Goal: Task Accomplishment & Management: Manage account settings

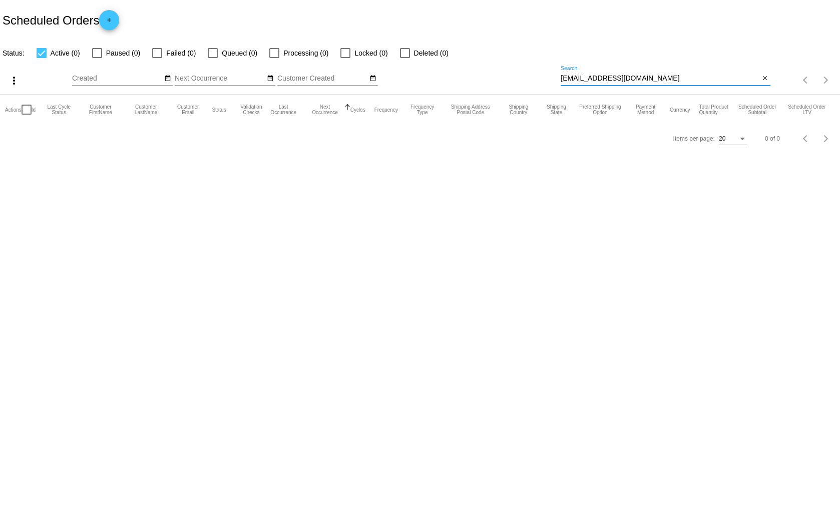
drag, startPoint x: 639, startPoint y: 76, endPoint x: 562, endPoint y: 81, distance: 77.2
click at [562, 81] on input "[EMAIL_ADDRESS][DOMAIN_NAME]" at bounding box center [659, 79] width 199 height 8
paste input "[EMAIL_ADDRESS]"
type input "[EMAIL_ADDRESS][DOMAIN_NAME]"
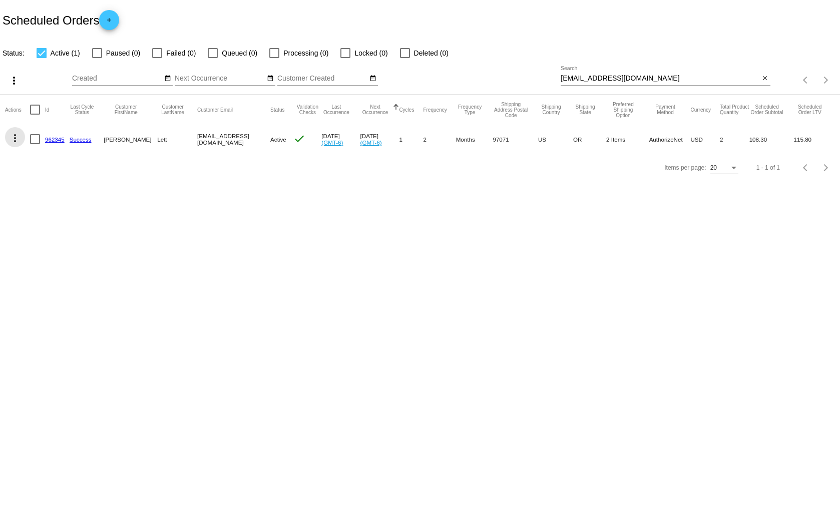
click at [14, 136] on mat-icon "more_vert" at bounding box center [15, 138] width 12 height 12
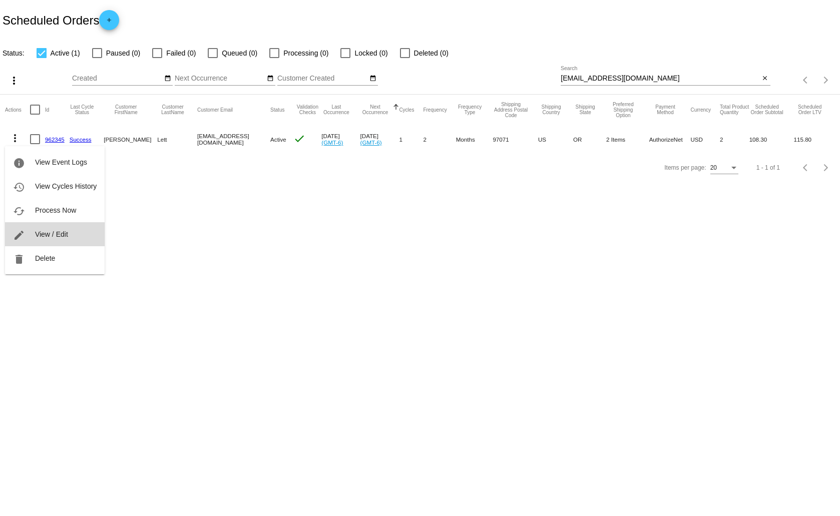
click at [48, 236] on span "View / Edit" at bounding box center [51, 234] width 33 height 8
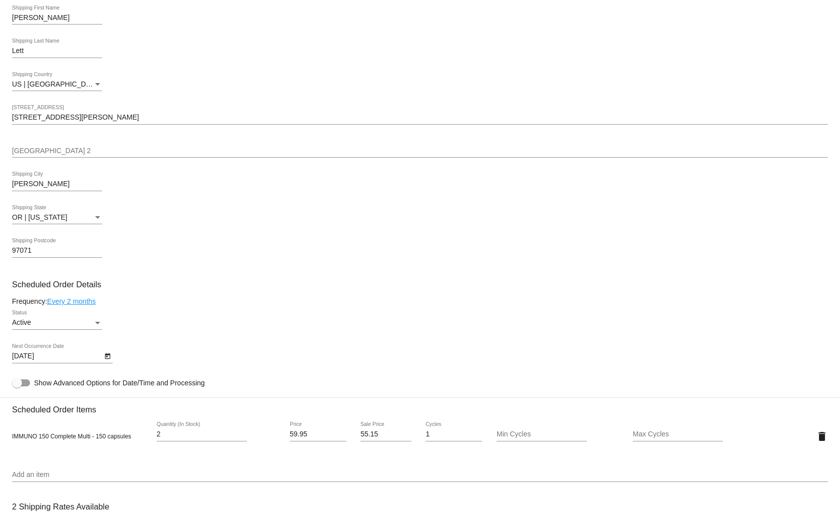
scroll to position [200, 0]
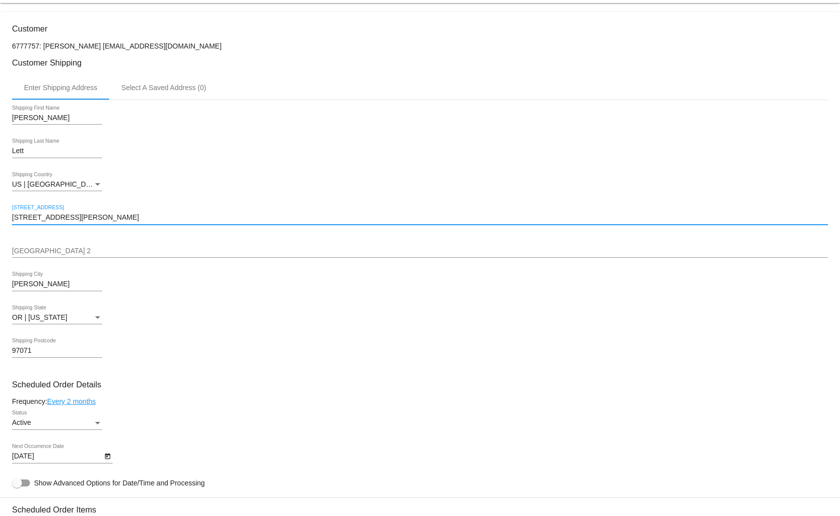
drag, startPoint x: 90, startPoint y: 215, endPoint x: 12, endPoint y: 223, distance: 77.9
click at [12, 223] on div "[STREET_ADDRESS][PERSON_NAME]" at bounding box center [420, 215] width 816 height 20
type input "[STREET_ADDRESS]"
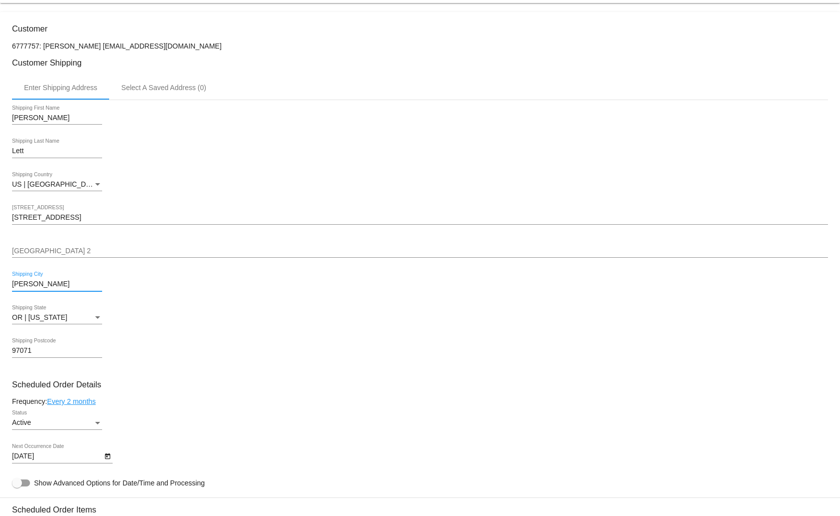
type input "[PERSON_NAME]"
type input "99350"
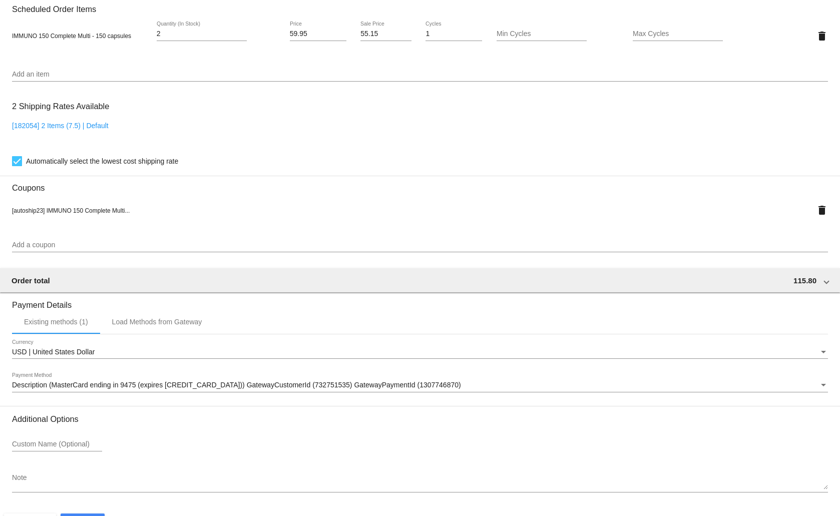
scroll to position [732, 0]
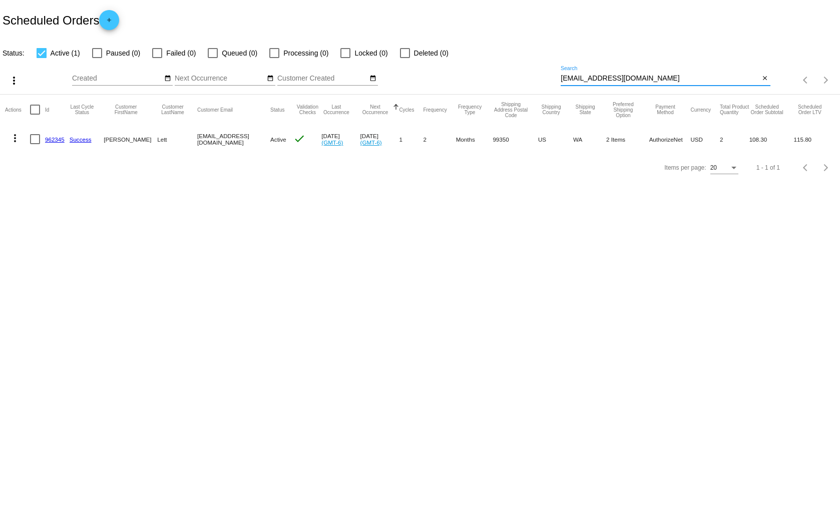
drag, startPoint x: 642, startPoint y: 81, endPoint x: 557, endPoint y: 77, distance: 85.1
click at [557, 77] on div "more_vert Sep Jan Feb Mar Apr 1" at bounding box center [420, 77] width 840 height 36
paste input "8147526306@exceptionalproducts.org"
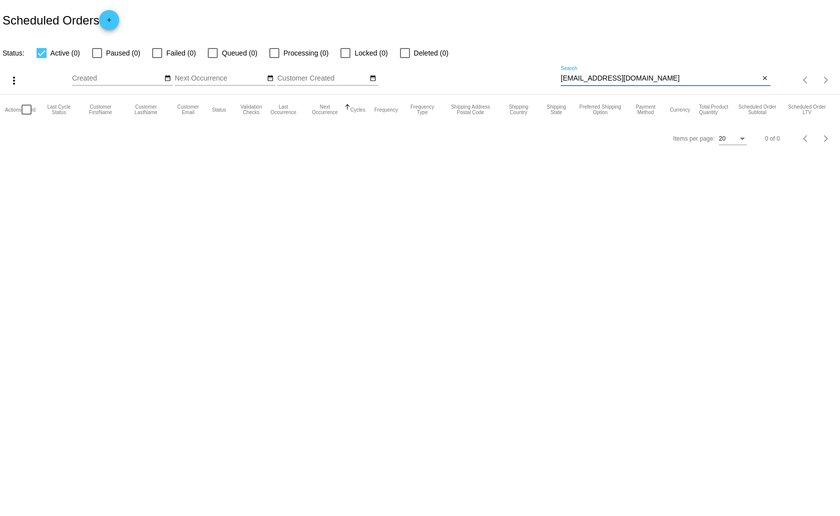
type input "8147526306@exceptionalproducts.org"
